Goal: Task Accomplishment & Management: Use online tool/utility

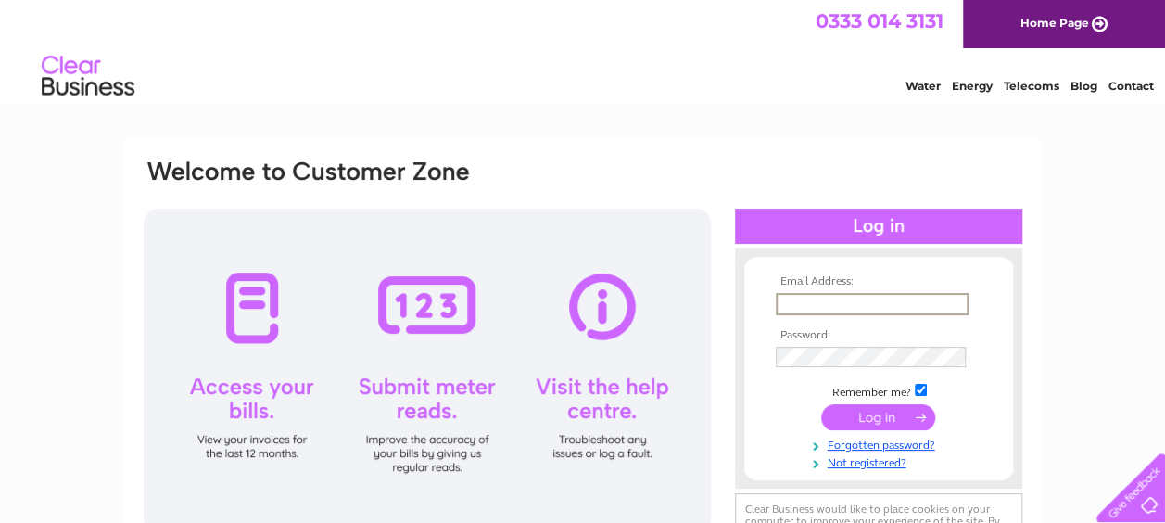
click at [789, 300] on input "text" at bounding box center [872, 304] width 193 height 22
type input "[PERSON_NAME][EMAIL_ADDRESS][PERSON_NAME][DOMAIN_NAME]"
click at [892, 417] on input "submit" at bounding box center [878, 415] width 114 height 26
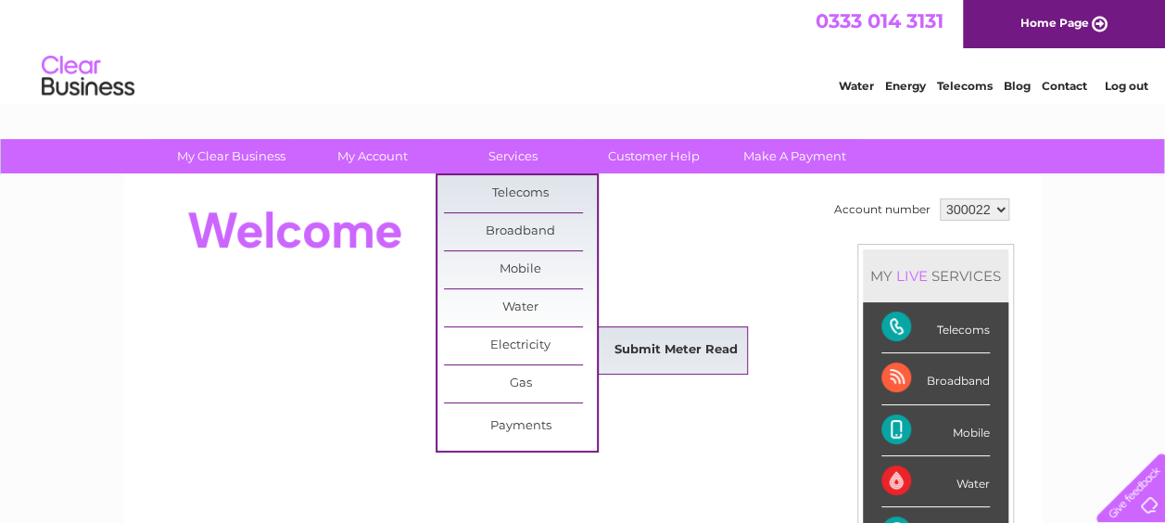
click at [663, 347] on link "Submit Meter Read" at bounding box center [676, 350] width 153 height 37
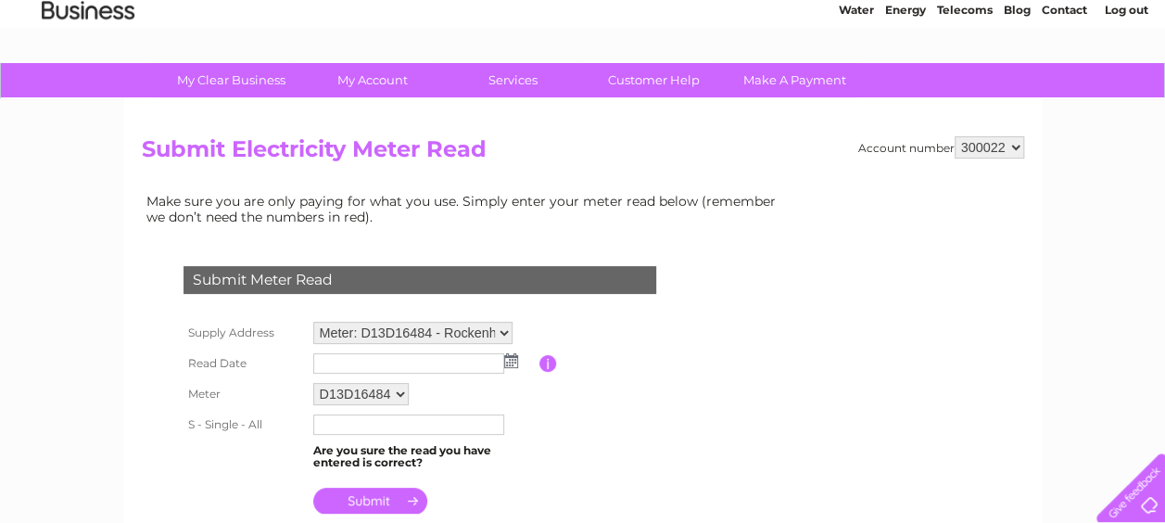
scroll to position [111, 0]
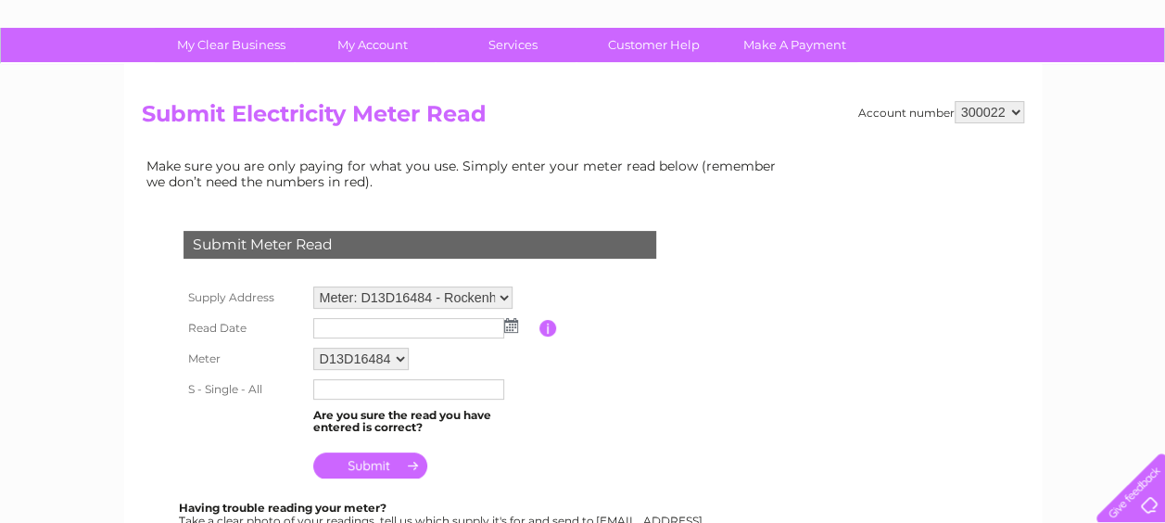
click at [510, 325] on img at bounding box center [511, 325] width 14 height 15
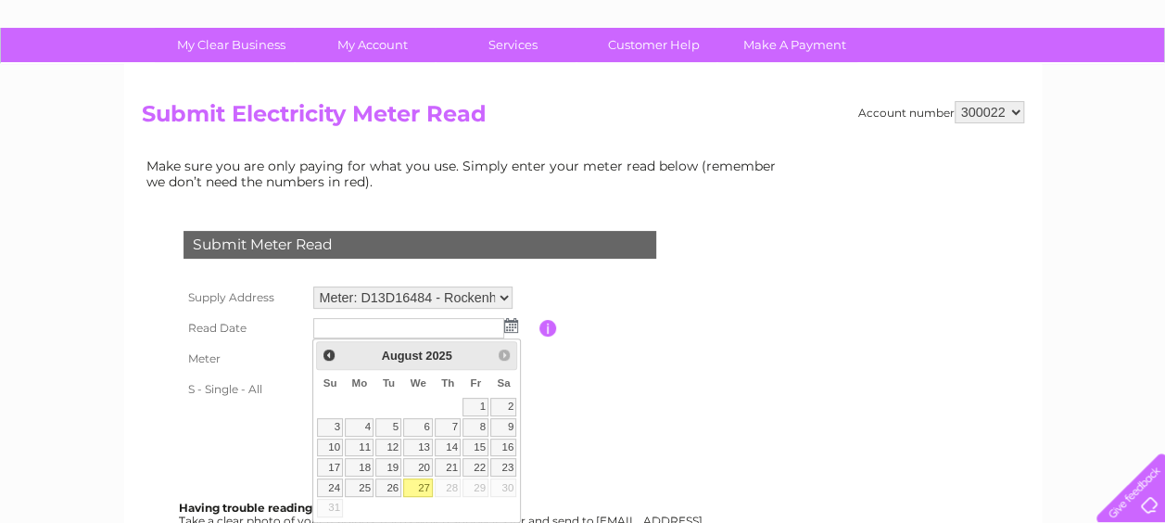
click at [417, 484] on link "27" at bounding box center [418, 487] width 30 height 19
type input "2025/08/27"
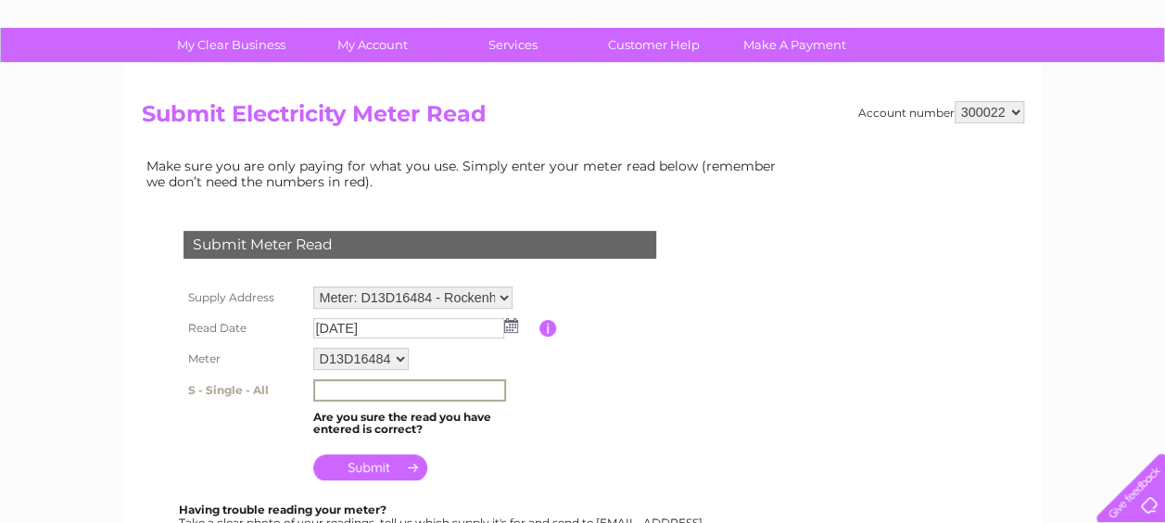
click at [326, 387] on input "text" at bounding box center [409, 390] width 193 height 22
type input "1306"
click at [357, 467] on input "submit" at bounding box center [370, 465] width 114 height 26
